Goal: Information Seeking & Learning: Check status

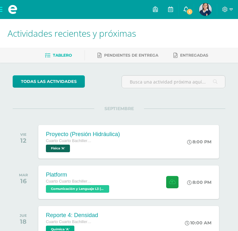
click at [190, 12] on span "1" at bounding box center [189, 11] width 7 height 7
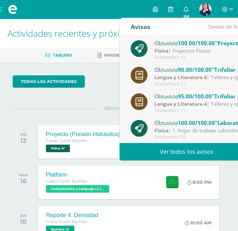
click at [169, 153] on link "Ver todos los avisos" at bounding box center [187, 151] width 134 height 17
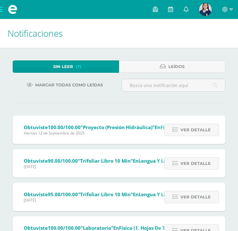
click at [206, 11] on img at bounding box center [205, 9] width 13 height 13
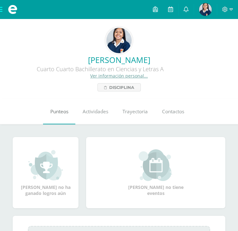
click at [59, 112] on span "Punteos" at bounding box center [59, 111] width 18 height 7
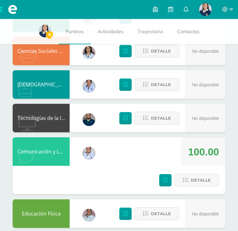
scroll to position [476, 0]
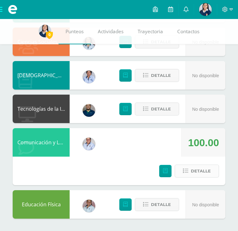
click at [206, 173] on span "Detalle" at bounding box center [201, 171] width 20 height 12
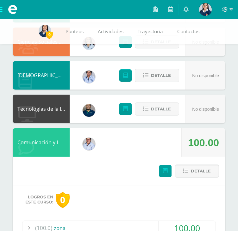
scroll to position [578, 0]
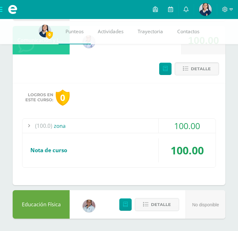
click at [180, 128] on div "100.00" at bounding box center [187, 126] width 57 height 14
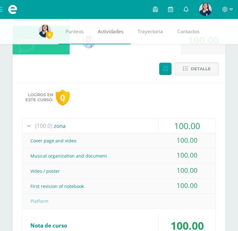
click at [107, 35] on link "Actividades" at bounding box center [111, 31] width 40 height 25
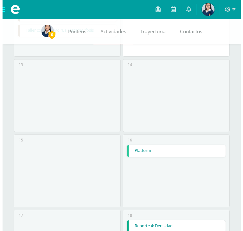
scroll to position [493, 0]
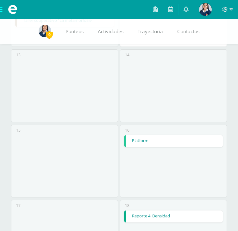
click at [160, 142] on link "Platform" at bounding box center [173, 141] width 98 height 12
